Goal: Transaction & Acquisition: Book appointment/travel/reservation

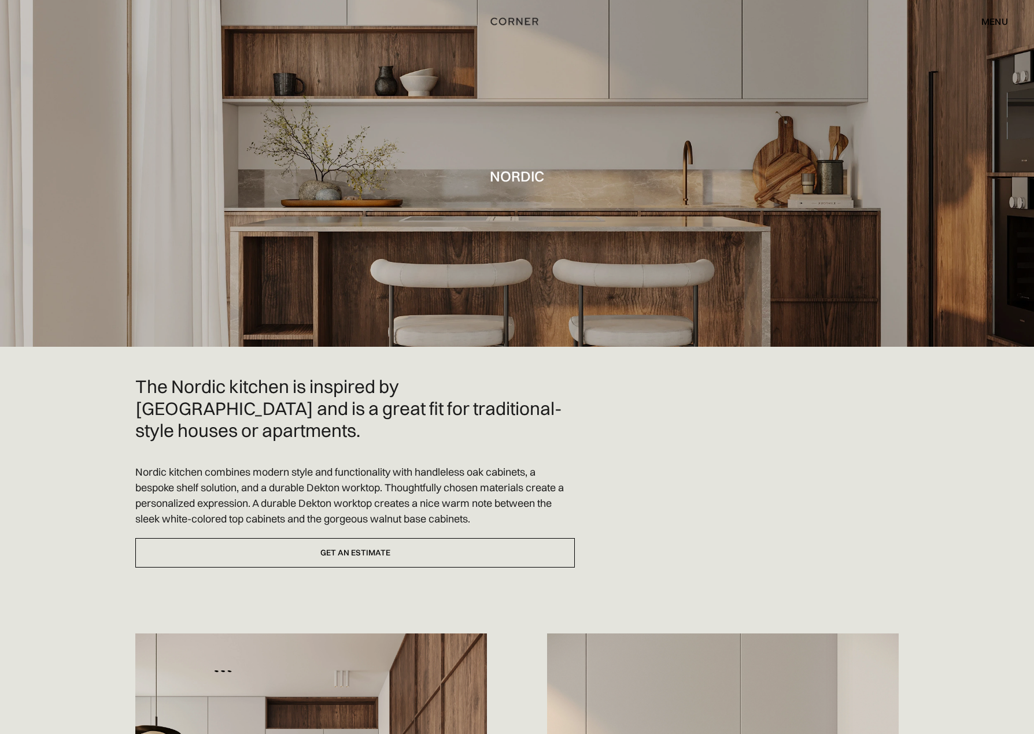
click at [410, 464] on p "Nordic kitchen combines modern style and functionality with handleless oak cabi…" at bounding box center [354, 495] width 439 height 62
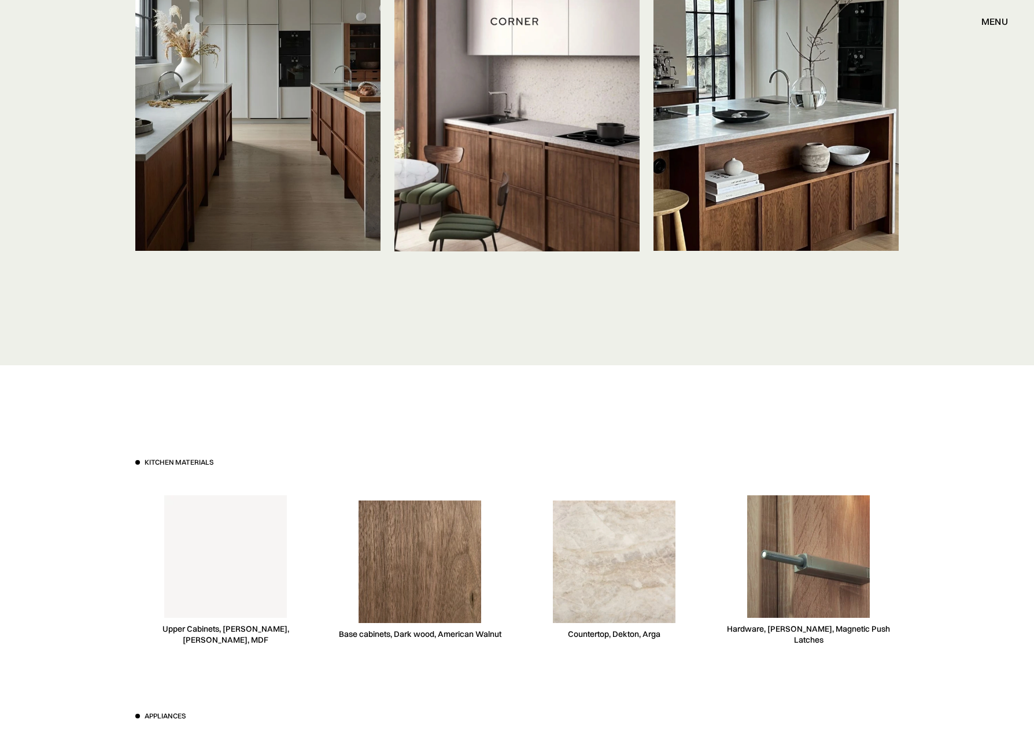
scroll to position [2833, 0]
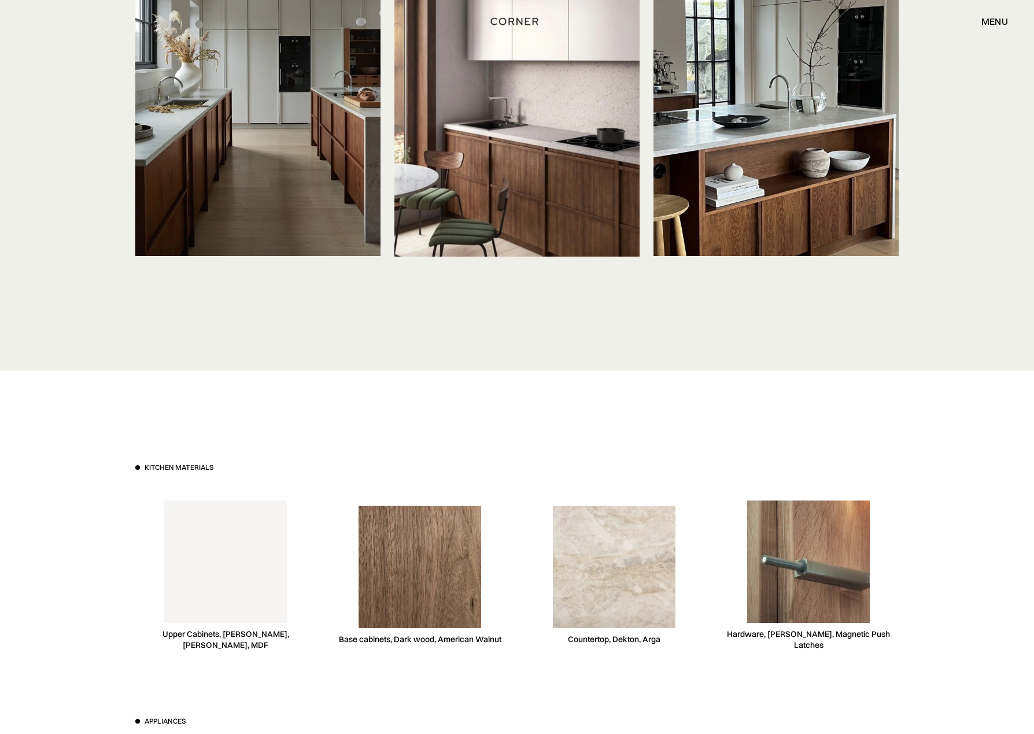
click at [416, 561] on img at bounding box center [419, 567] width 123 height 123
click at [446, 543] on img at bounding box center [419, 567] width 123 height 123
click at [809, 555] on img at bounding box center [808, 562] width 123 height 123
drag, startPoint x: 247, startPoint y: 579, endPoint x: 253, endPoint y: 575, distance: 7.4
click at [249, 579] on img at bounding box center [225, 562] width 123 height 123
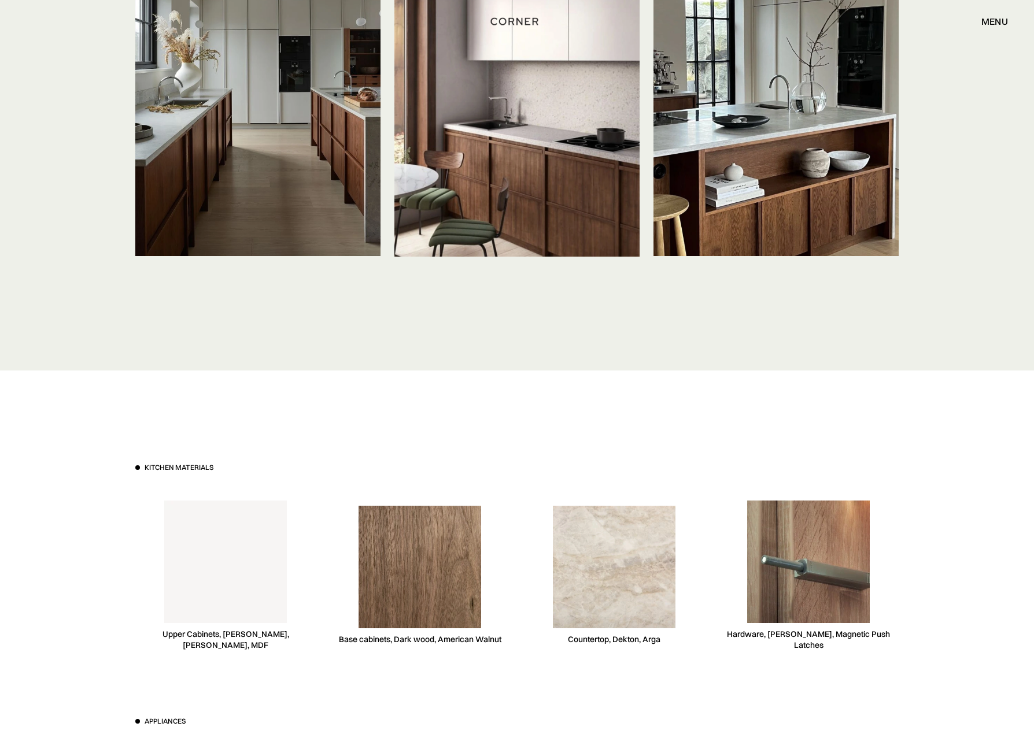
click at [438, 550] on img at bounding box center [419, 567] width 123 height 123
click at [811, 541] on img at bounding box center [808, 562] width 123 height 123
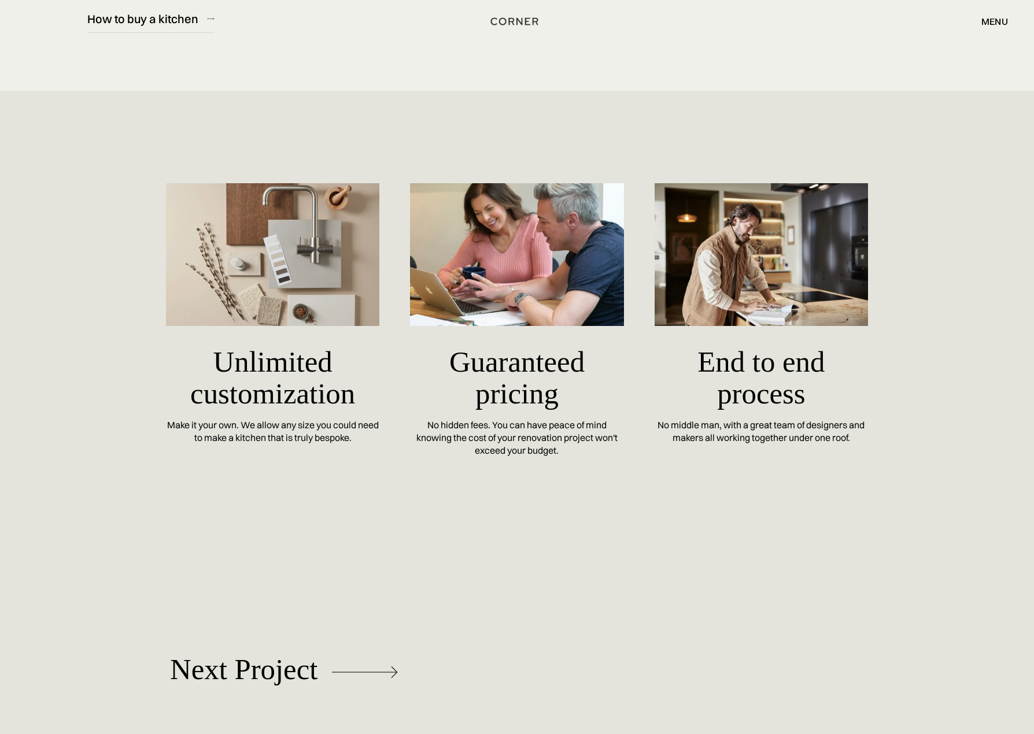
scroll to position [4829, 0]
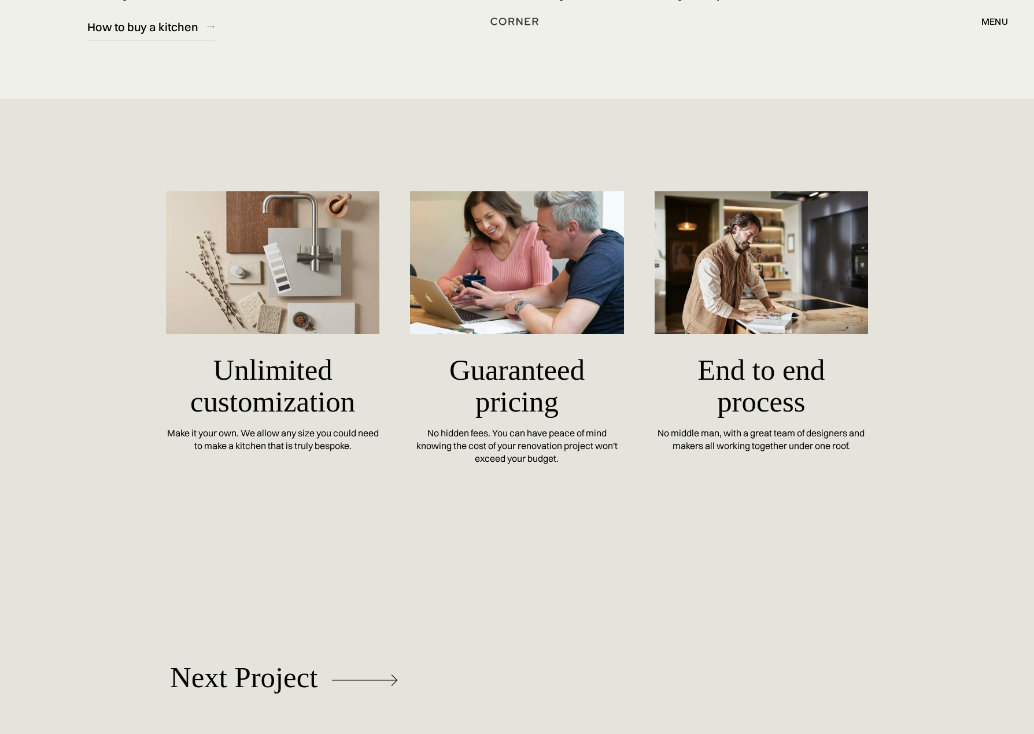
click at [269, 369] on h5 "Unlimited customization" at bounding box center [273, 387] width 214 height 82
click at [289, 236] on img at bounding box center [273, 262] width 214 height 142
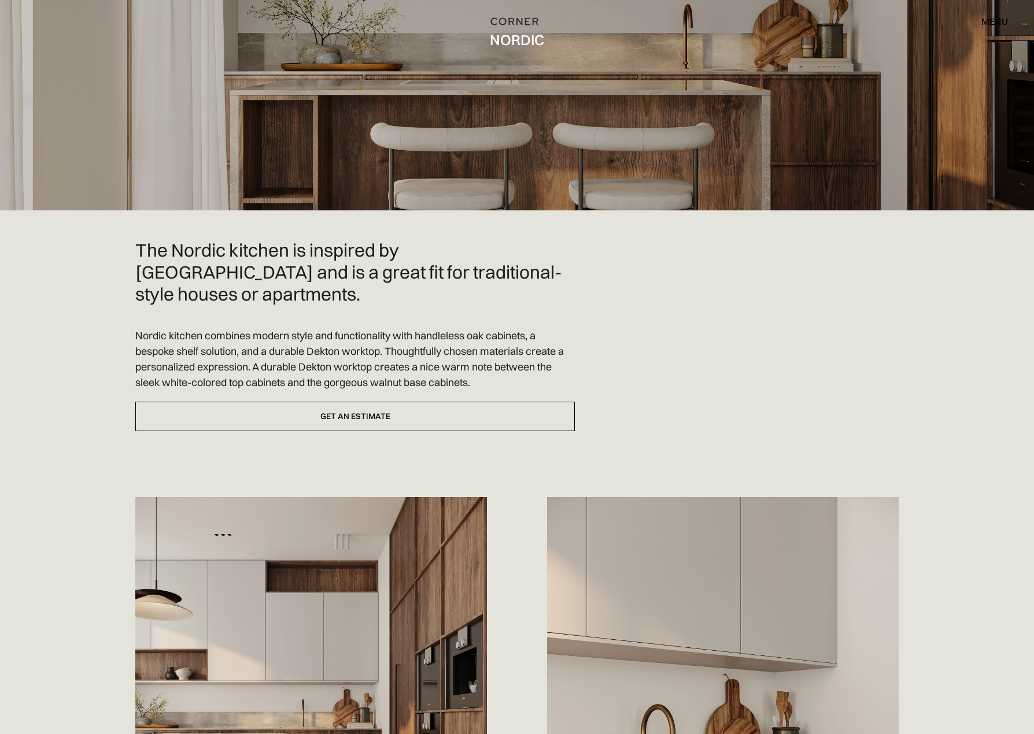
scroll to position [0, 0]
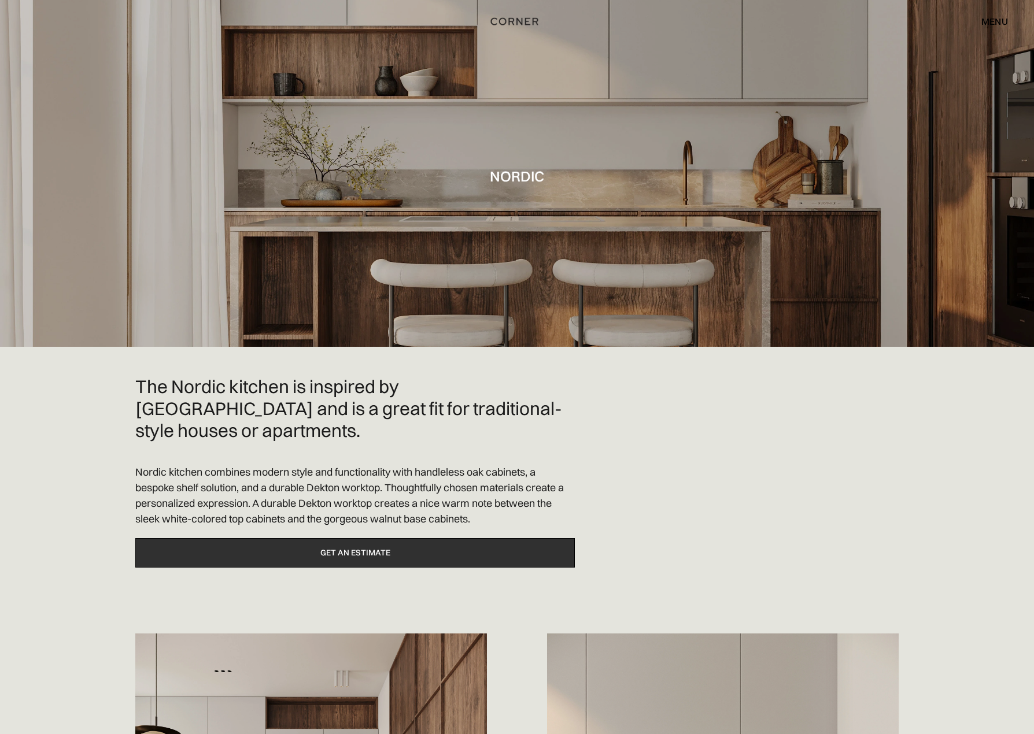
click at [331, 538] on link "Get an estimate" at bounding box center [354, 552] width 439 height 29
